Goal: Task Accomplishment & Management: Manage account settings

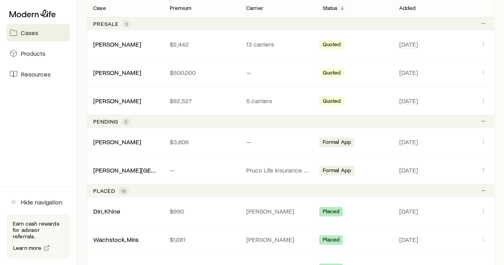
scroll to position [159, 0]
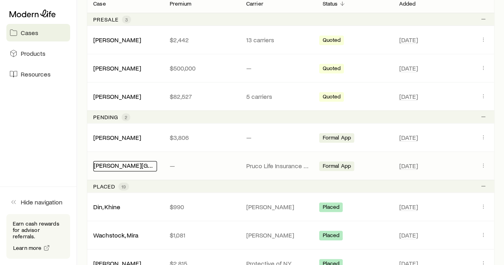
click at [114, 164] on link "[PERSON_NAME][GEOGRAPHIC_DATA]" at bounding box center [148, 165] width 108 height 8
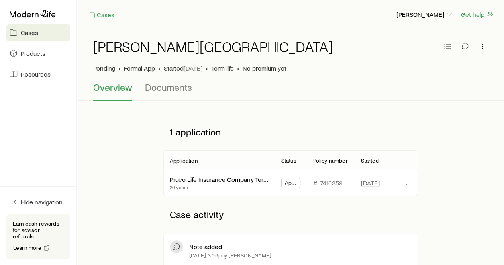
click at [117, 90] on span "Overview" at bounding box center [112, 87] width 39 height 11
click at [166, 88] on span "Documents" at bounding box center [168, 87] width 47 height 11
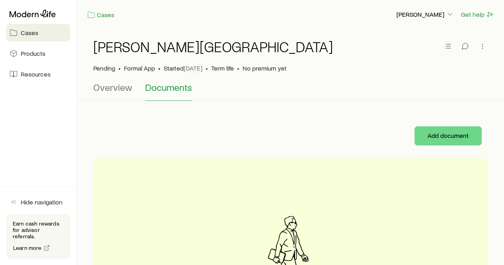
click at [144, 70] on span "Formal App" at bounding box center [139, 68] width 31 height 8
click at [100, 17] on link "Cases" at bounding box center [101, 14] width 28 height 9
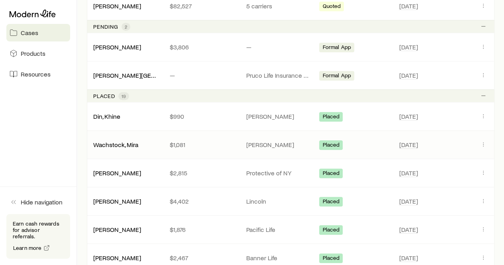
scroll to position [254, 0]
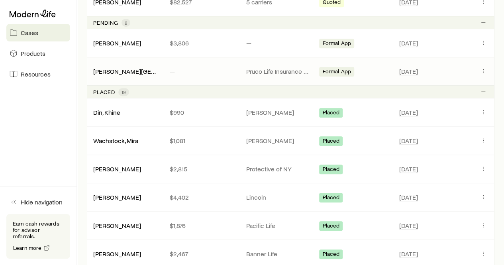
click at [344, 72] on span "Formal App" at bounding box center [336, 72] width 29 height 8
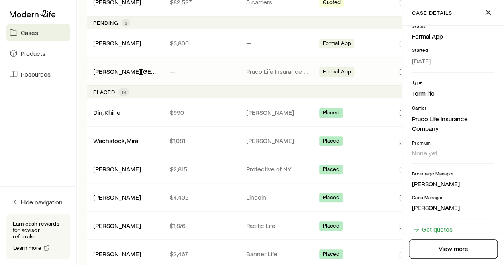
scroll to position [110, 0]
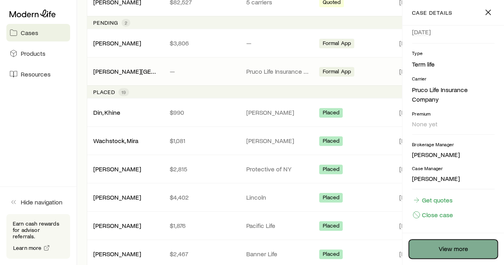
click at [449, 249] on link "View more" at bounding box center [453, 249] width 89 height 19
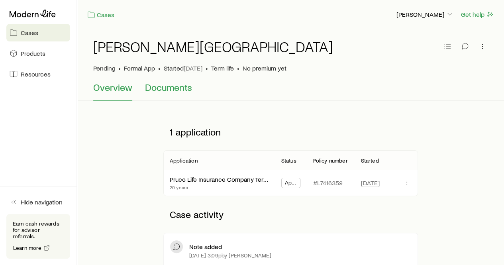
click at [175, 89] on span "Documents" at bounding box center [168, 87] width 47 height 11
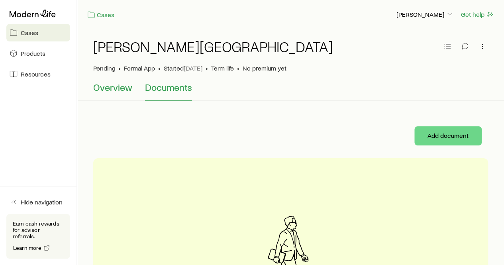
click at [100, 88] on span "Overview" at bounding box center [112, 87] width 39 height 11
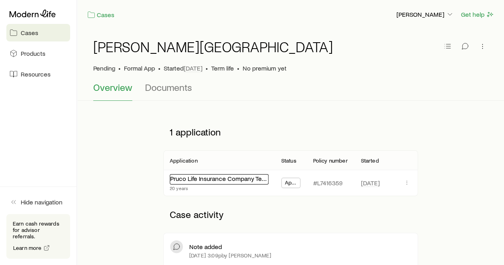
click at [234, 178] on link "Pruco Life Insurance Company Term Essential" at bounding box center [232, 179] width 125 height 8
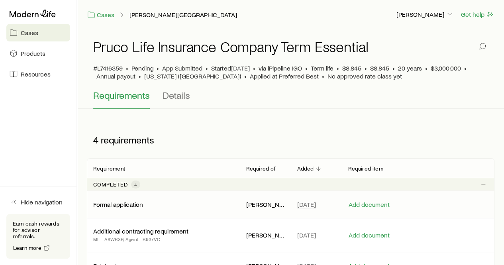
click at [126, 202] on p "Formal application" at bounding box center [118, 204] width 50 height 8
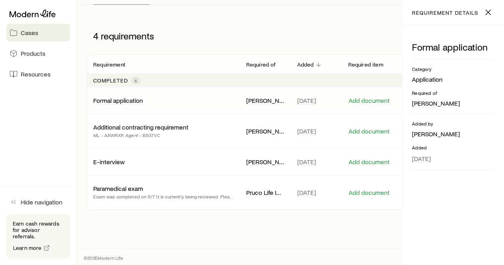
scroll to position [105, 0]
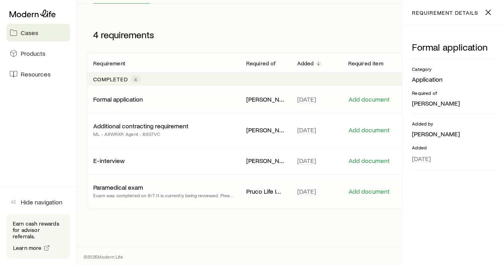
click at [124, 185] on p "Paramedical exam" at bounding box center [118, 187] width 50 height 8
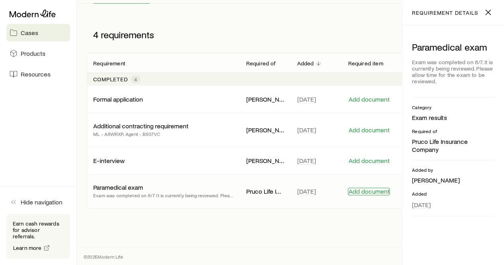
click at [360, 193] on button "Add document" at bounding box center [369, 192] width 42 height 8
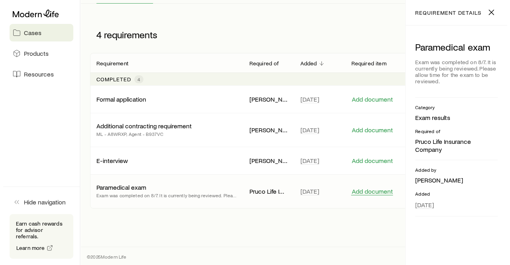
scroll to position [0, 0]
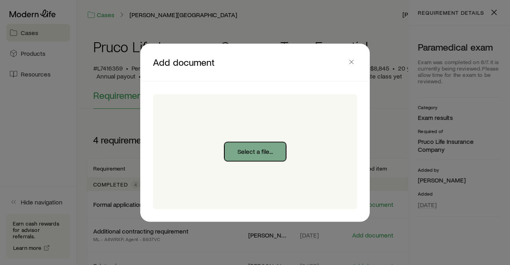
click at [226, 150] on button "Select a file..." at bounding box center [255, 151] width 62 height 19
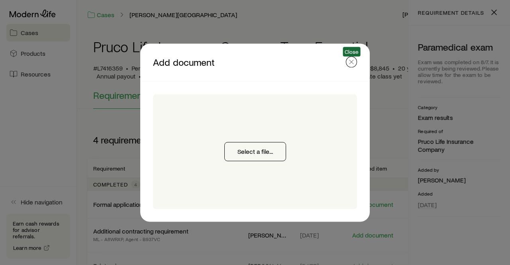
click at [350, 65] on icon "button" at bounding box center [352, 62] width 8 height 8
